Goal: Register for event/course

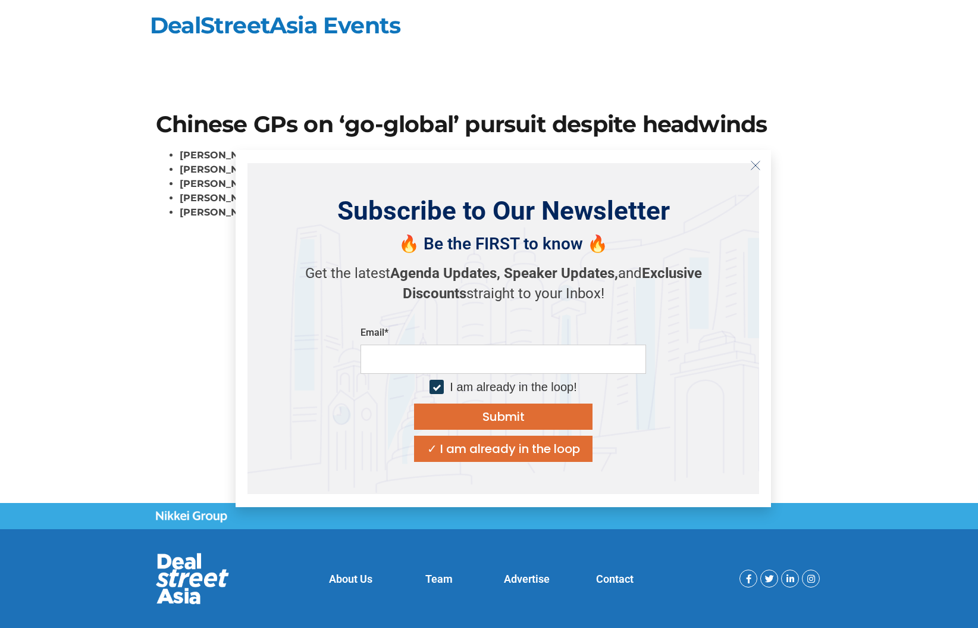
click at [754, 162] on icon "Close" at bounding box center [756, 165] width 11 height 11
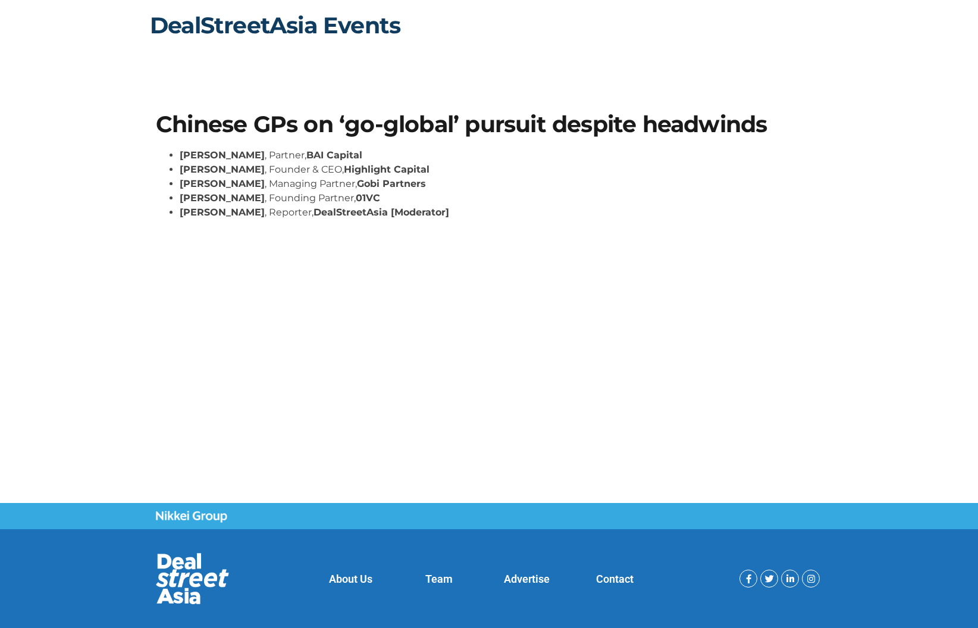
click at [311, 37] on link "DealStreetAsia Events" at bounding box center [275, 25] width 251 height 28
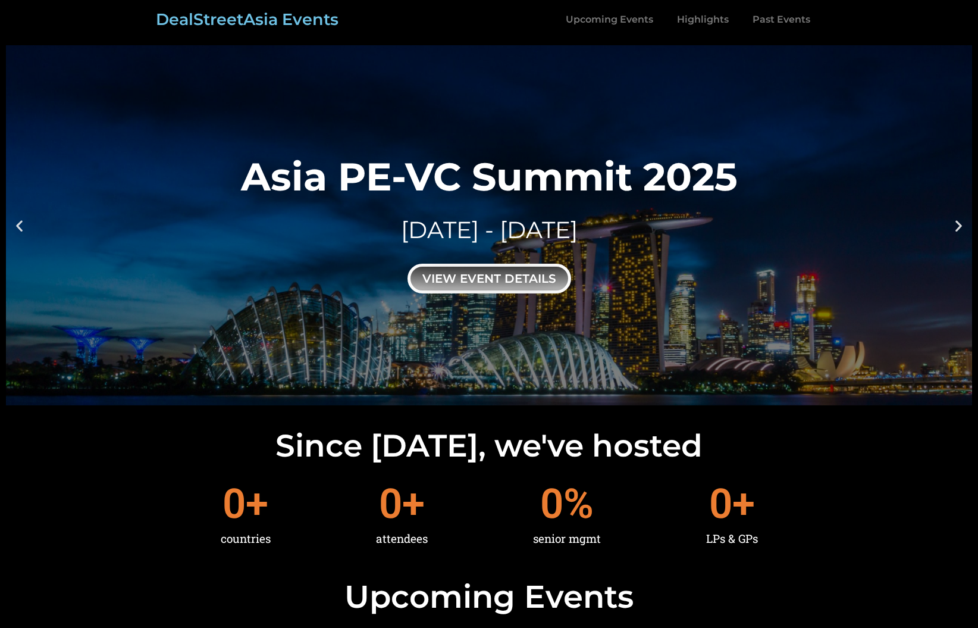
click at [492, 264] on div "view event details" at bounding box center [490, 279] width 164 height 30
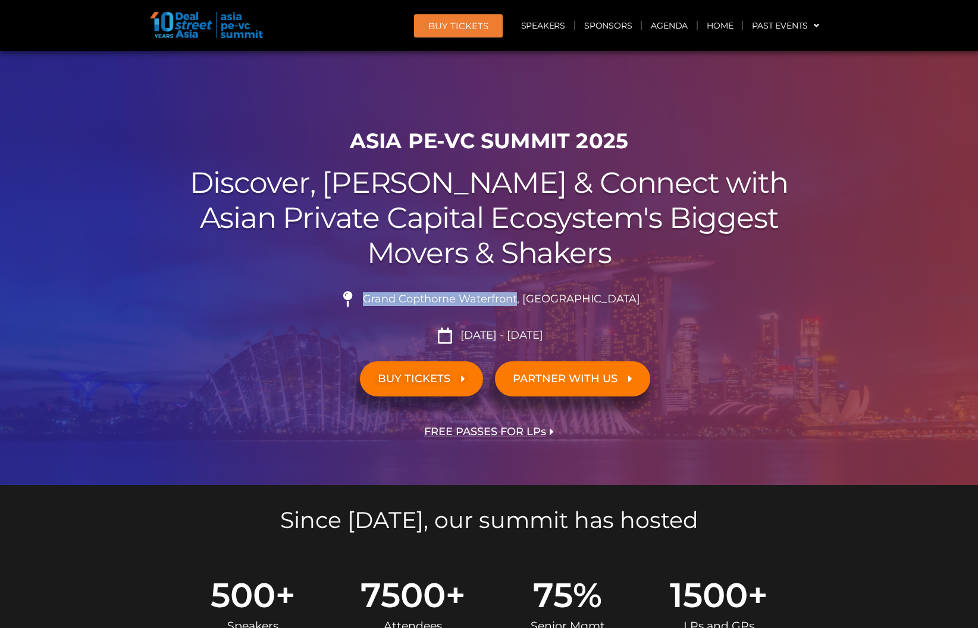
click at [548, 297] on span "Grand Copthorne Waterfront, [GEOGRAPHIC_DATA]​" at bounding box center [500, 299] width 280 height 13
